Goal: Navigation & Orientation: Understand site structure

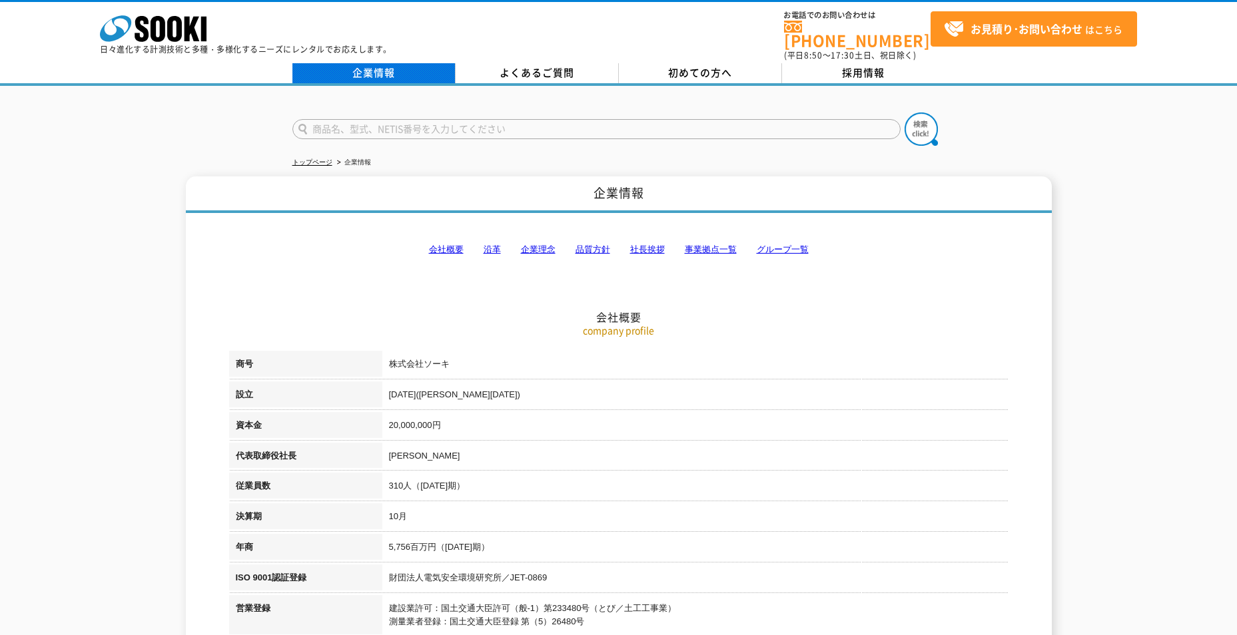
click at [382, 67] on link "企業情報" at bounding box center [373, 73] width 163 height 20
click at [384, 63] on link "企業情報" at bounding box center [373, 73] width 163 height 20
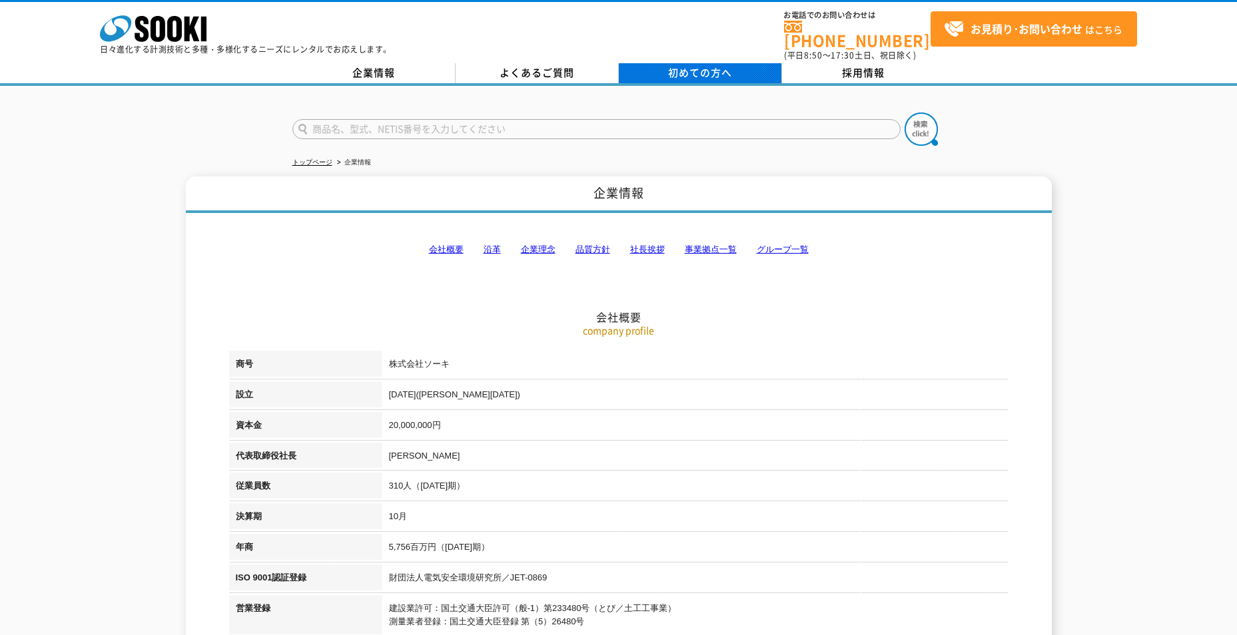
click at [720, 68] on span "初めての方へ" at bounding box center [700, 72] width 64 height 15
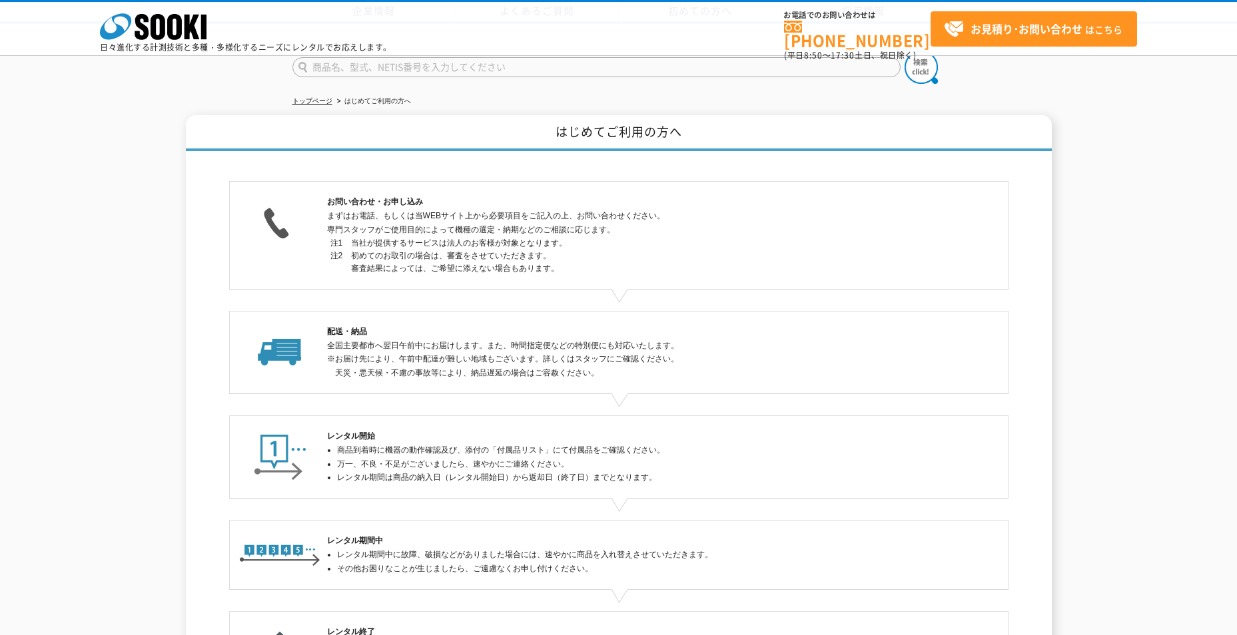
scroll to position [247, 0]
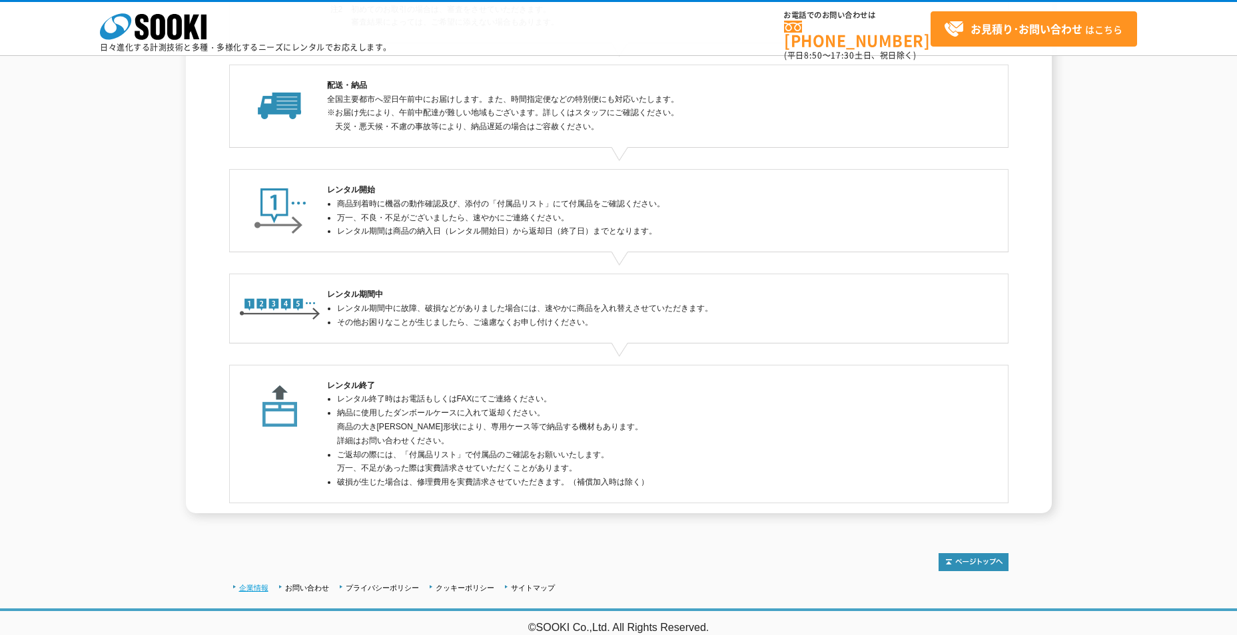
click at [261, 588] on link "企業情報" at bounding box center [253, 588] width 29 height 8
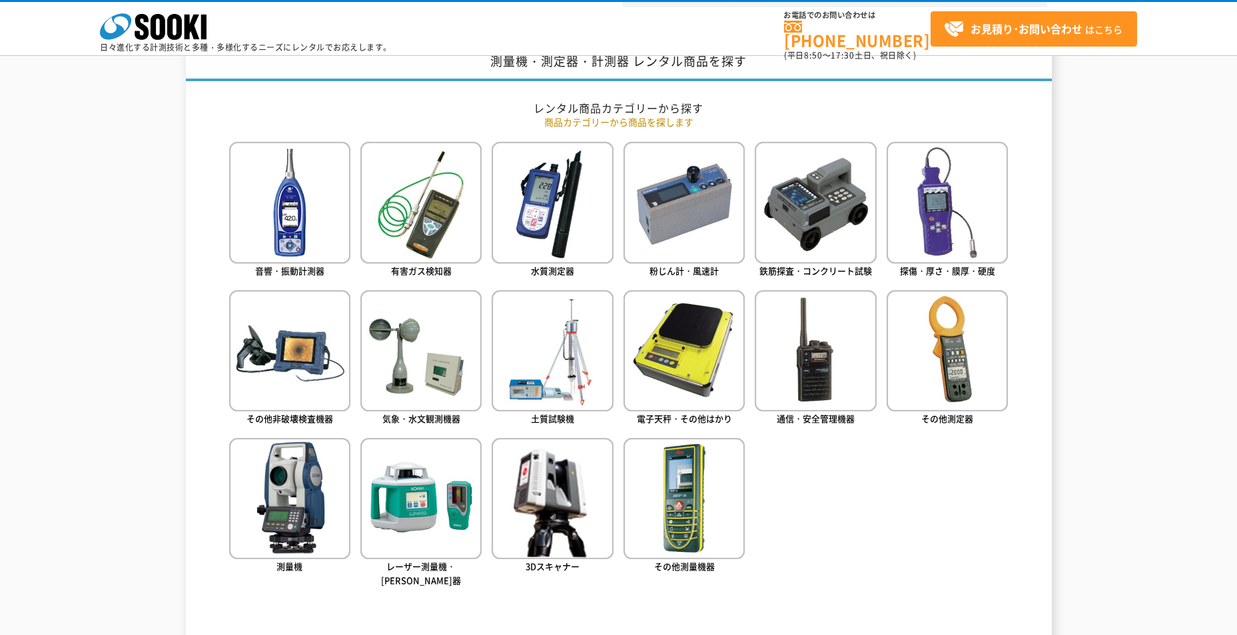
scroll to position [607, 0]
